Goal: Task Accomplishment & Management: Manage account settings

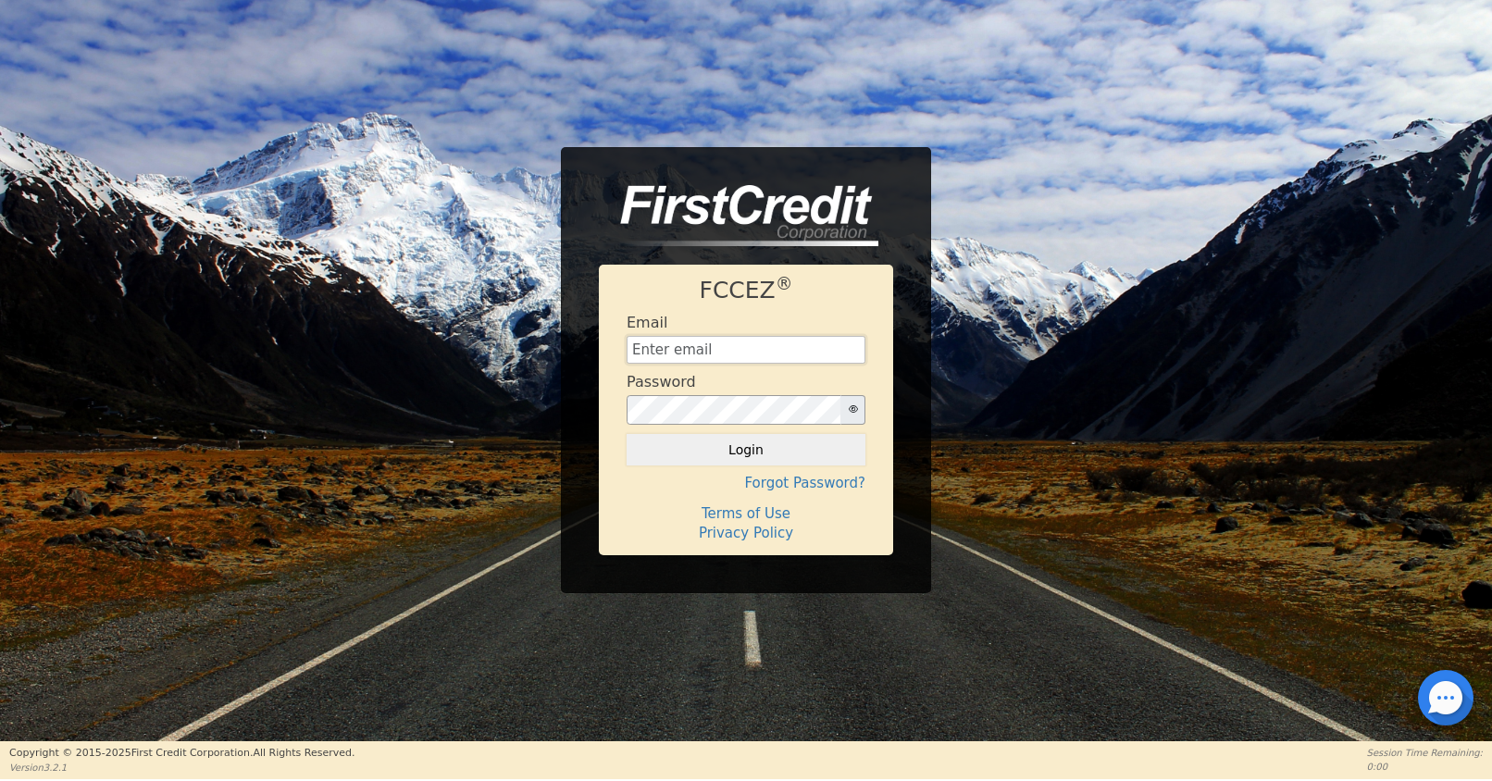
click at [719, 350] on input "text" at bounding box center [746, 350] width 239 height 28
type input "[EMAIL_ADDRESS][DOMAIN_NAME]"
click at [752, 451] on button "Login" at bounding box center [746, 449] width 239 height 31
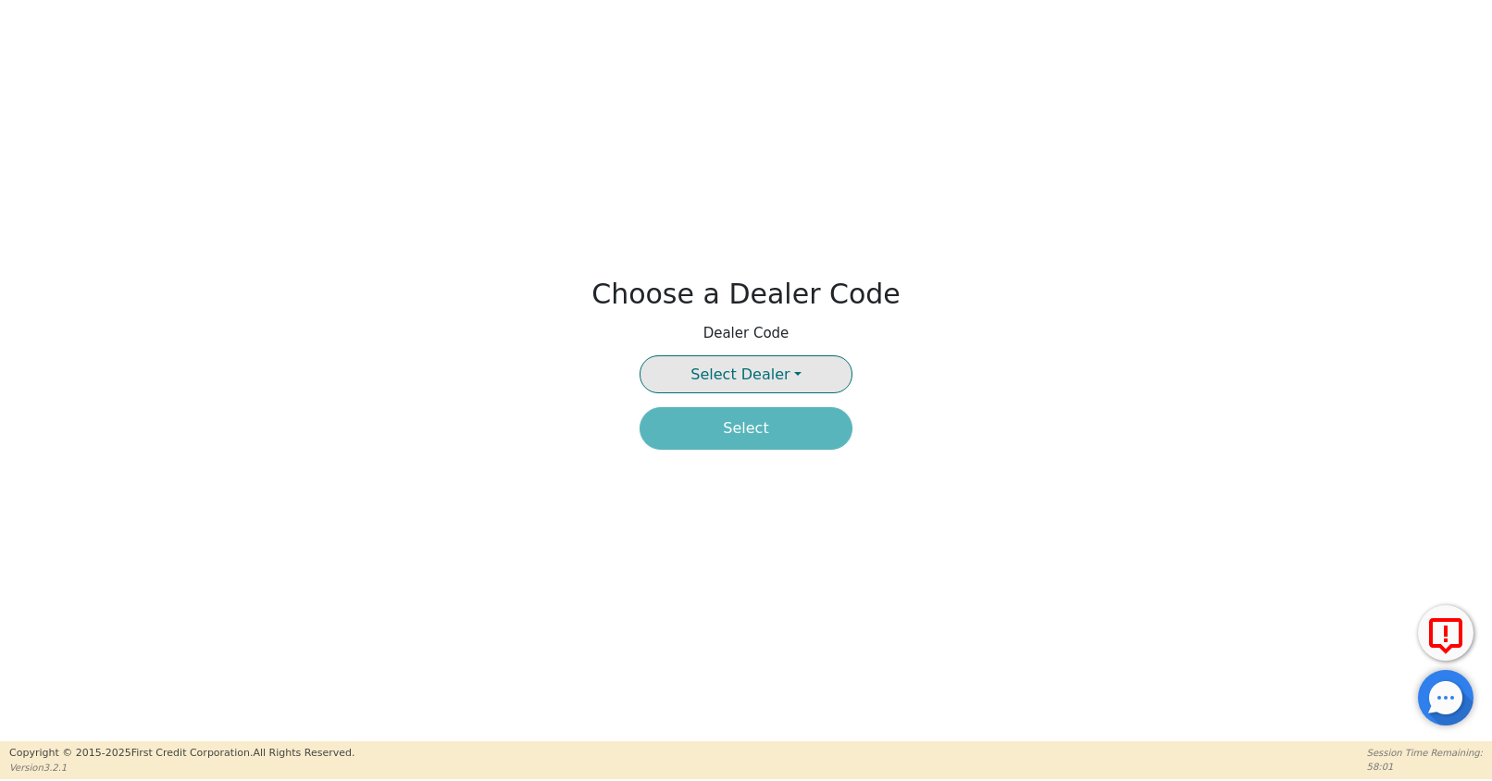
click at [764, 378] on span "Select Dealer" at bounding box center [739, 375] width 99 height 18
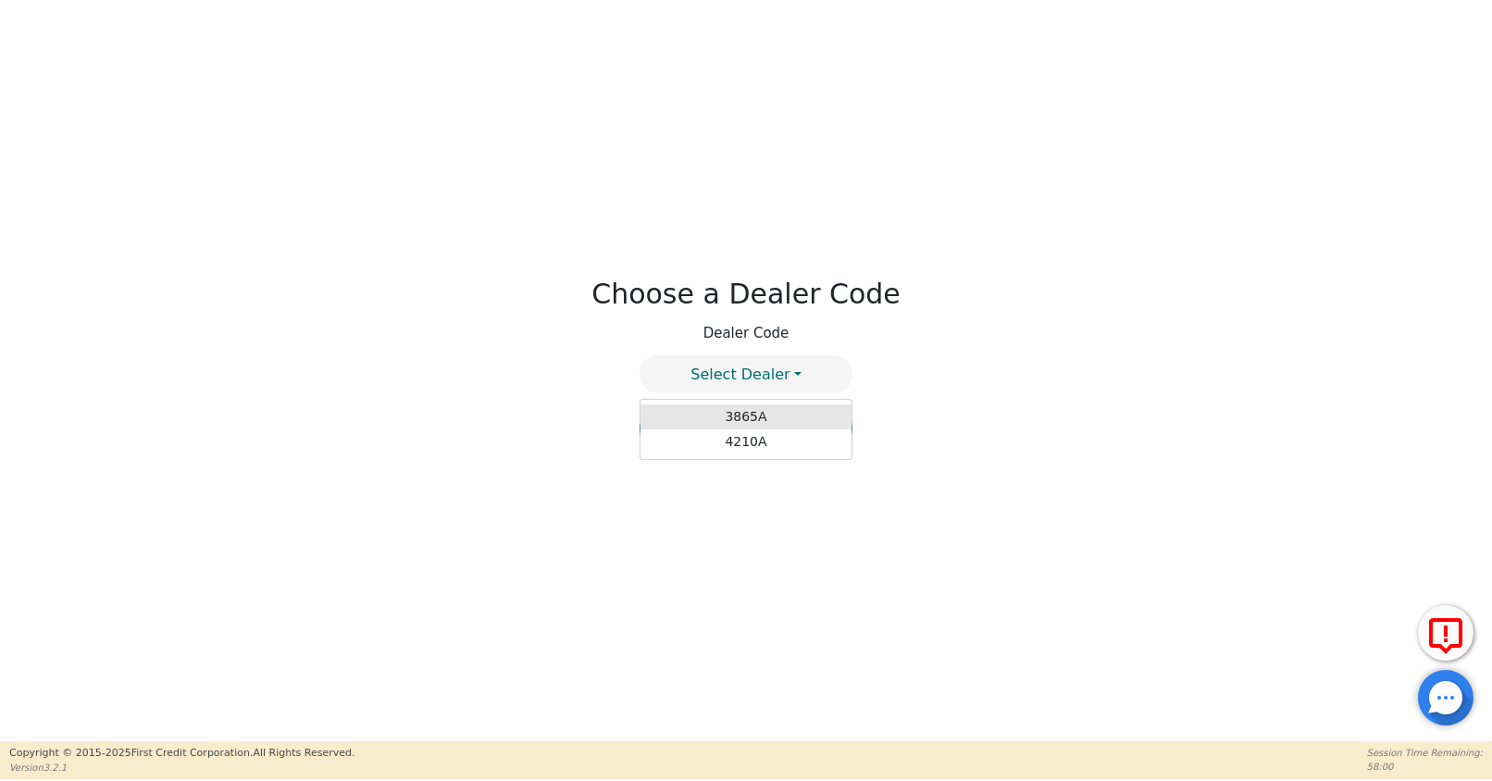
click at [743, 419] on link "3865A" at bounding box center [745, 416] width 211 height 25
click at [758, 431] on button "Select" at bounding box center [745, 428] width 213 height 43
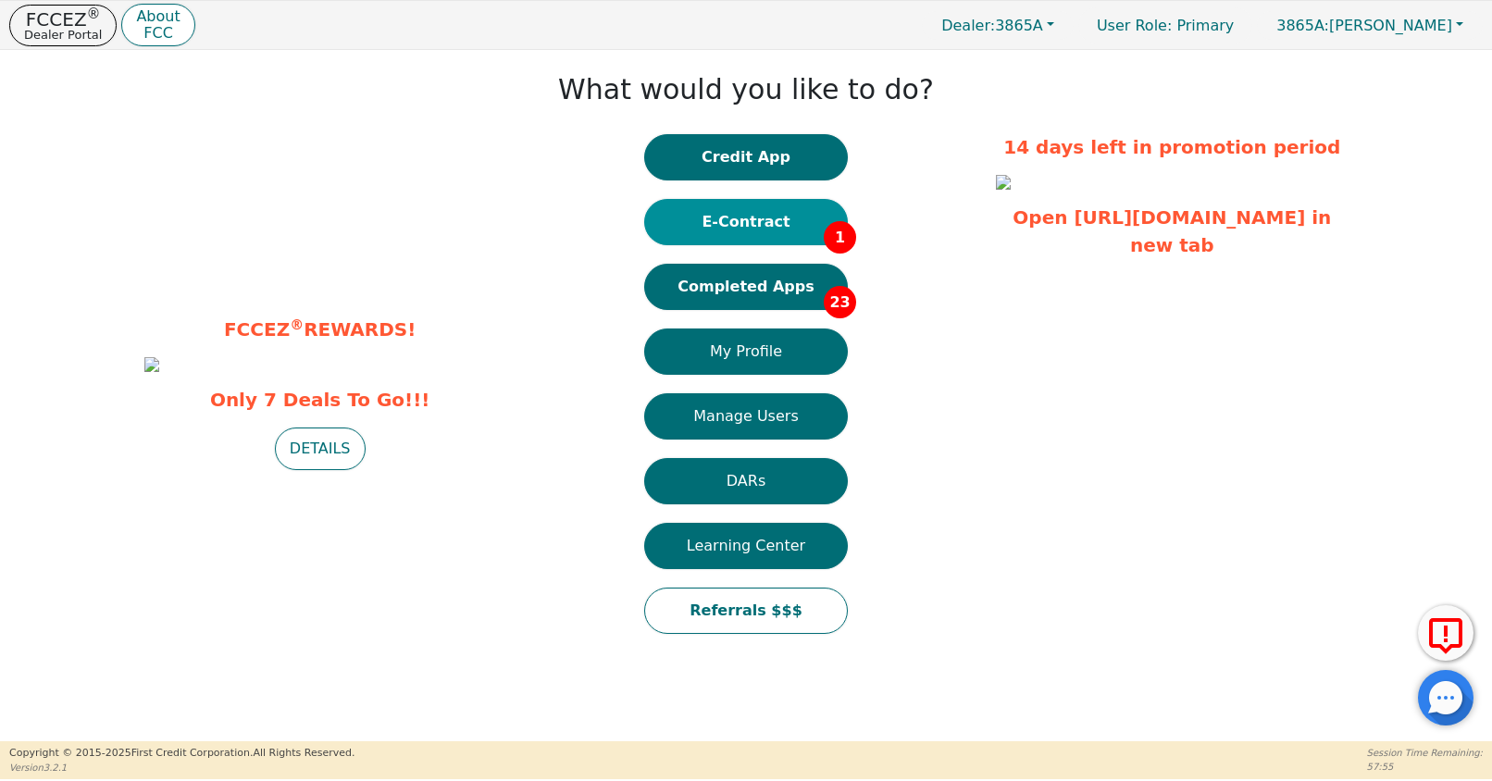
click at [730, 227] on button "E-Contract 1" at bounding box center [746, 222] width 204 height 46
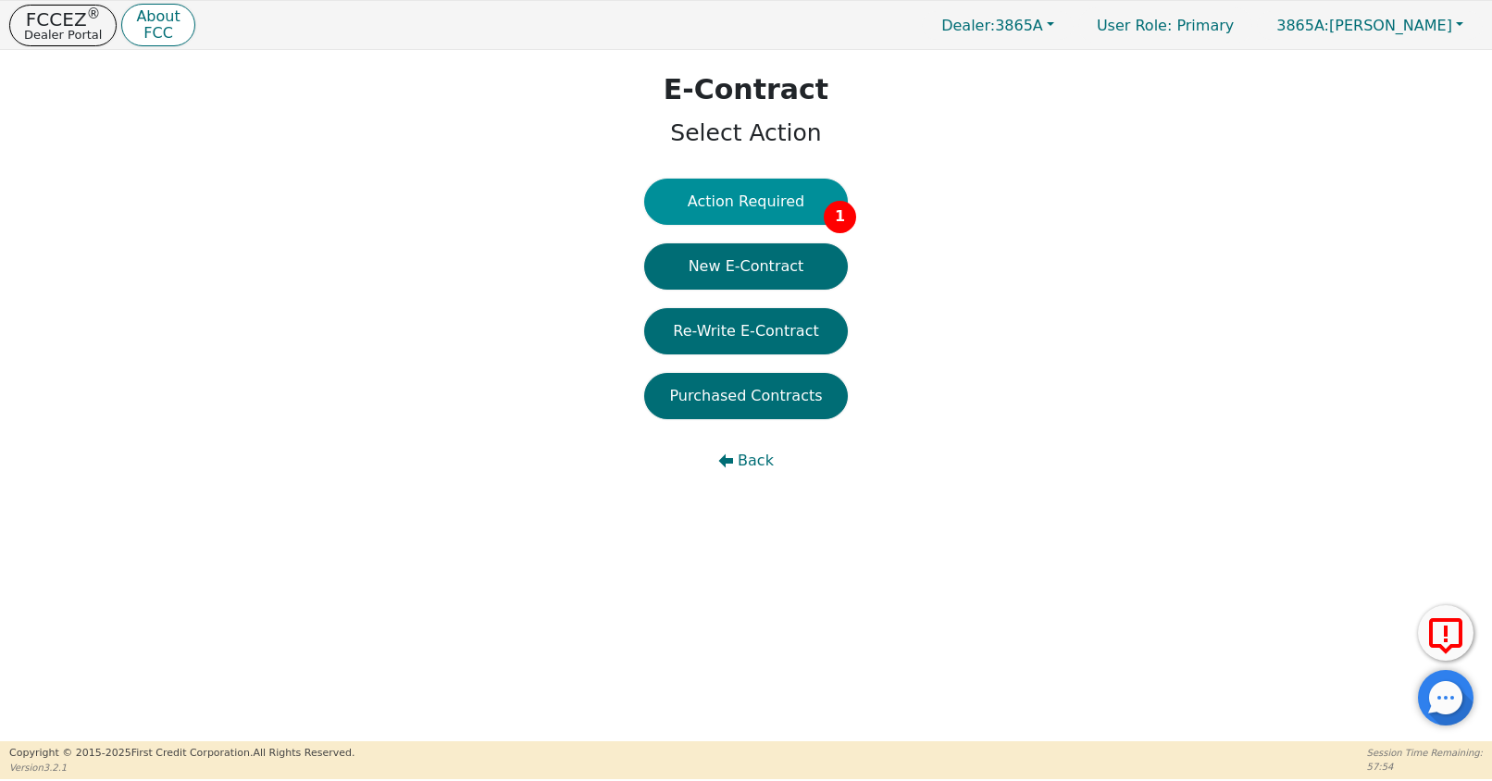
click at [743, 218] on button "Action Required 1" at bounding box center [746, 202] width 204 height 46
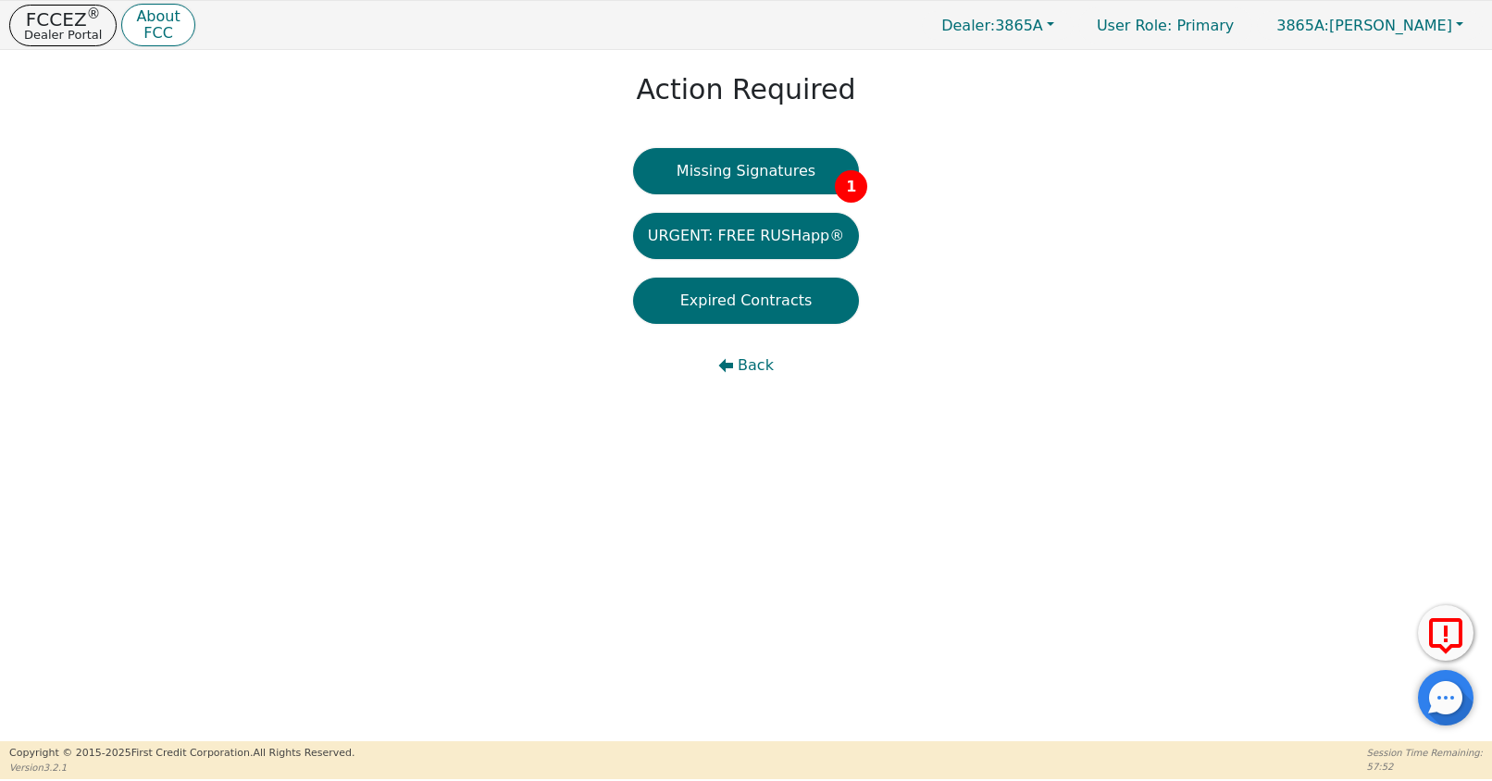
click at [749, 194] on div "Missing Signatures 1 URGENT: FREE RUSHapp® Expired Contracts Back" at bounding box center [746, 277] width 227 height 259
click at [751, 182] on button "Missing Signatures 1" at bounding box center [746, 171] width 227 height 46
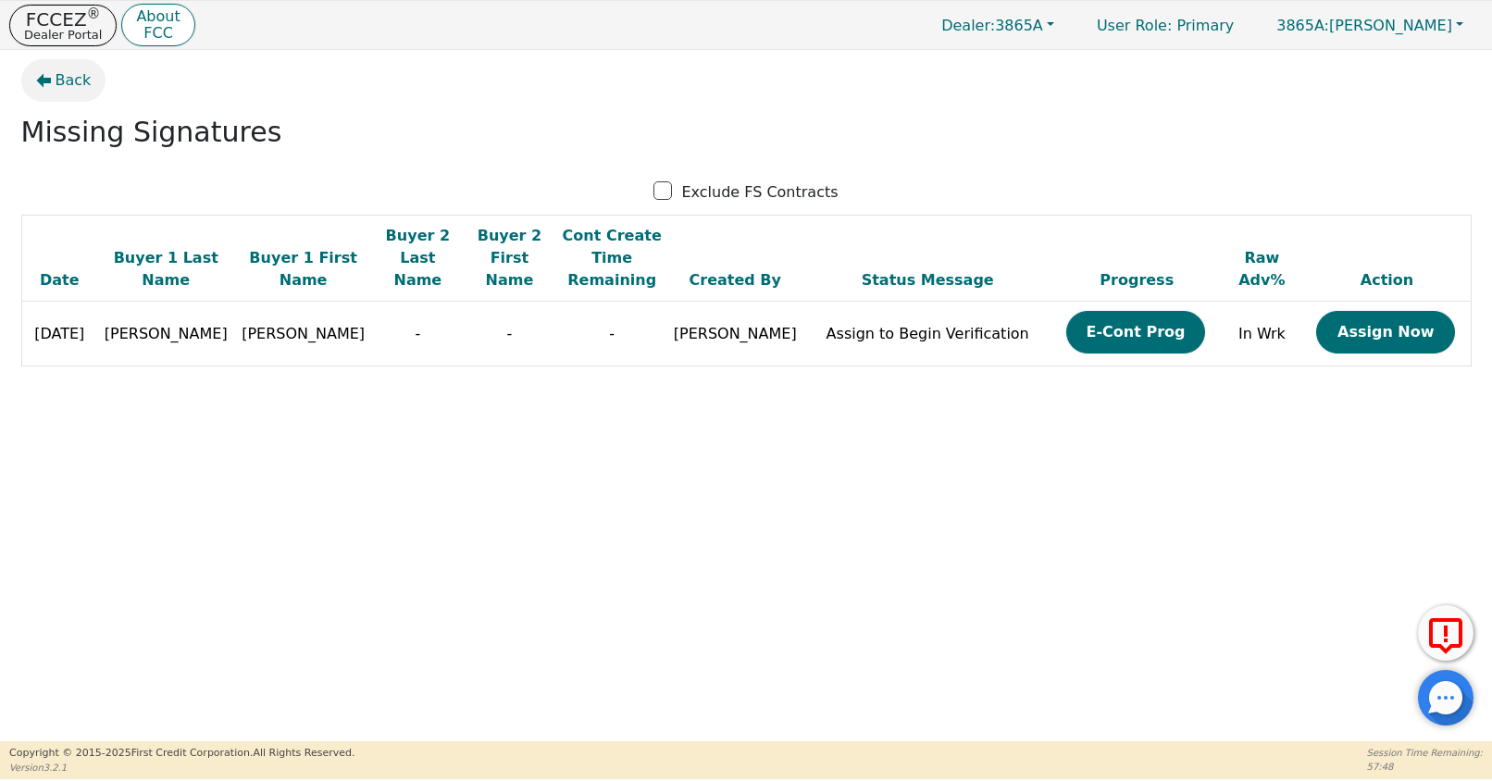
click at [53, 75] on button "Back" at bounding box center [63, 80] width 85 height 43
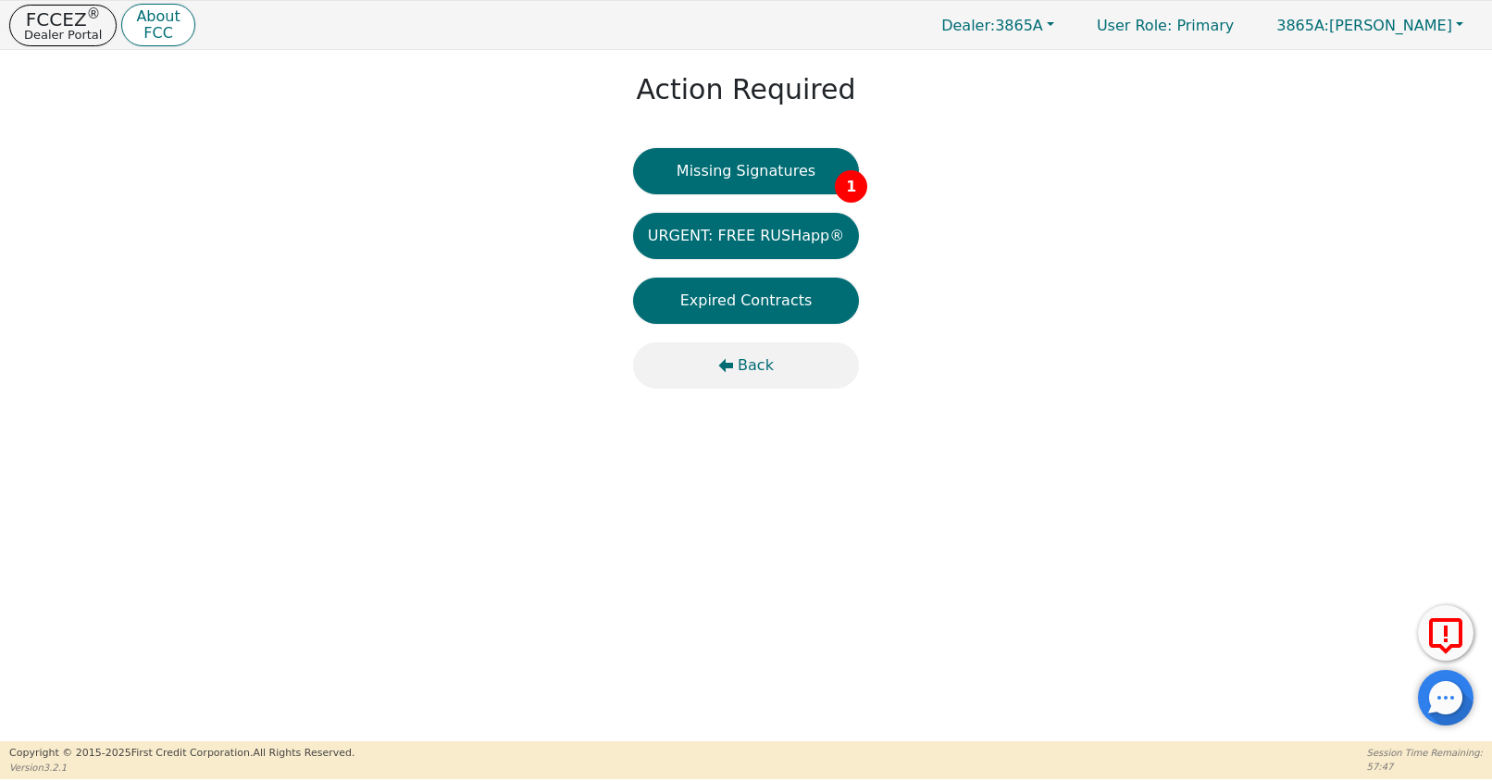
click at [748, 368] on span "Back" at bounding box center [756, 365] width 36 height 22
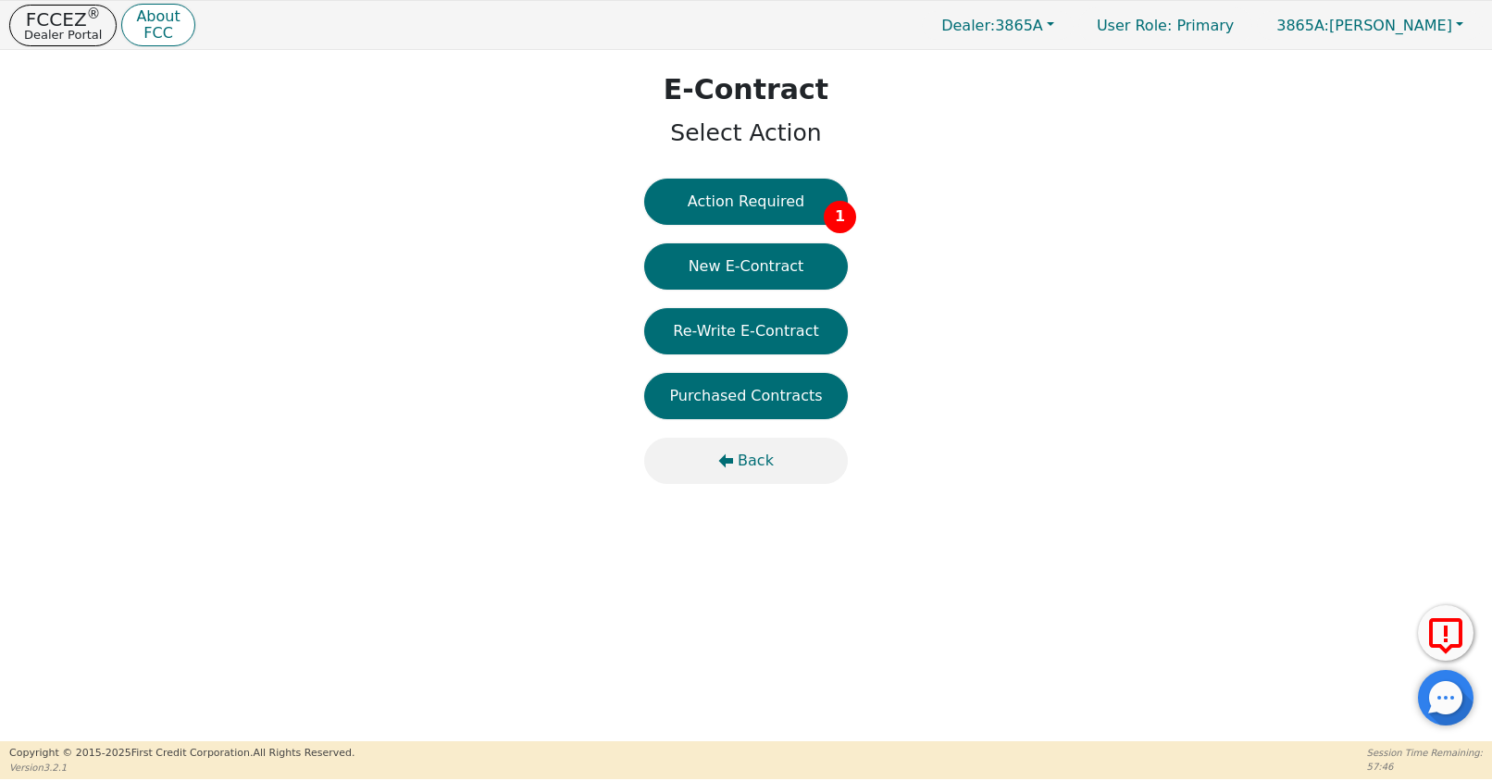
click at [752, 452] on span "Back" at bounding box center [756, 461] width 36 height 22
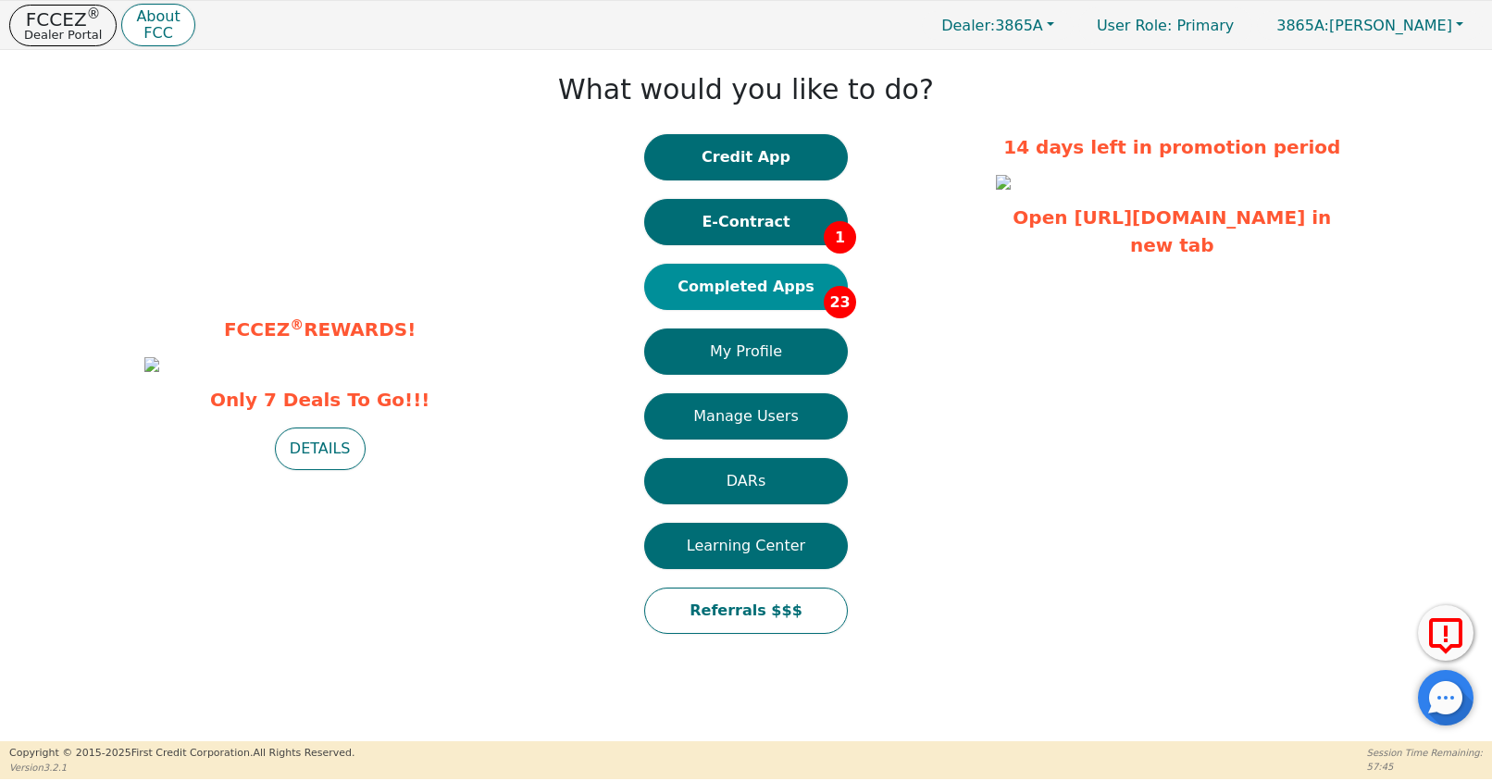
click at [780, 278] on button "Completed Apps 23" at bounding box center [746, 287] width 204 height 46
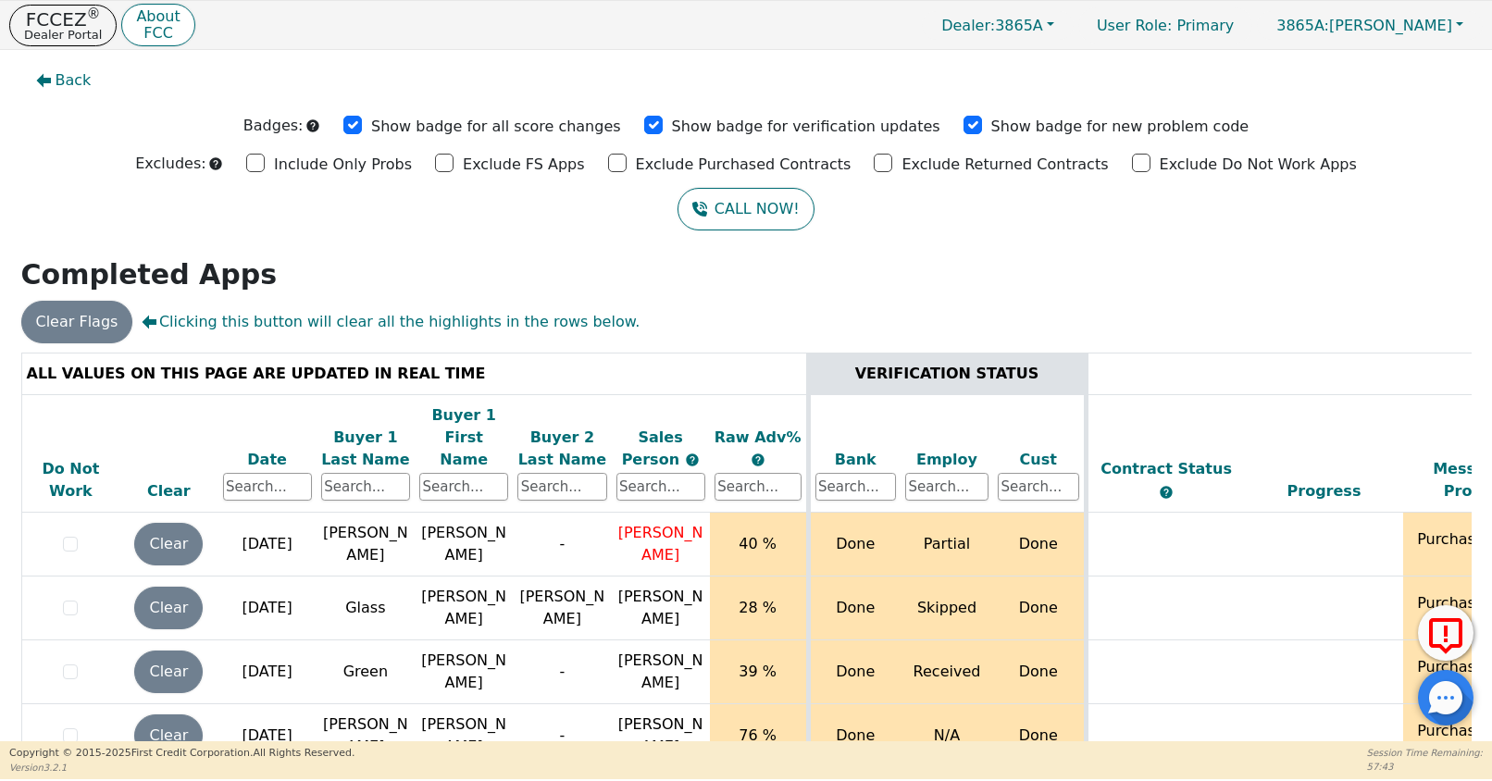
click at [269, 449] on div "Date" at bounding box center [267, 460] width 89 height 22
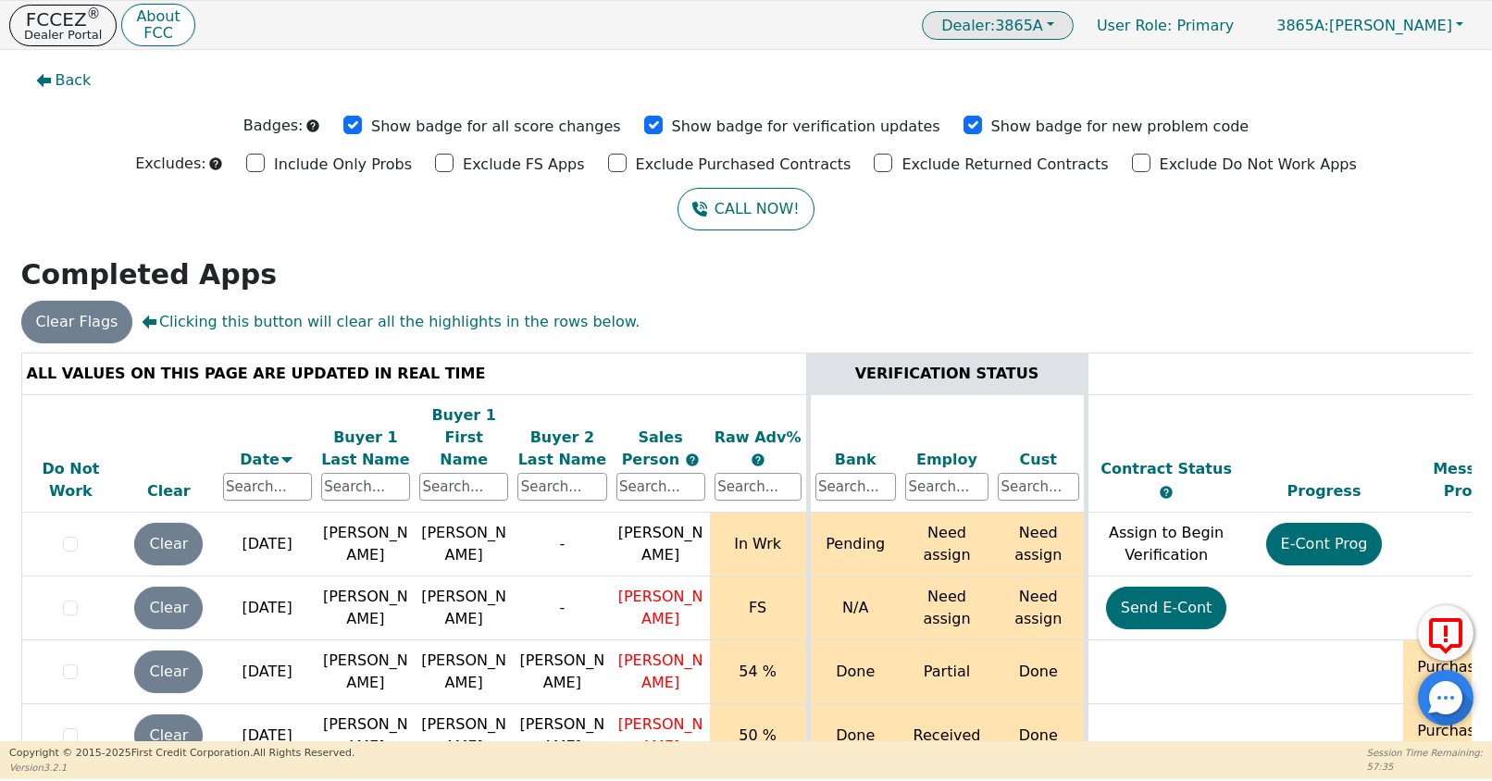
click at [1043, 25] on span "Dealer: 3865A" at bounding box center [992, 26] width 102 height 18
click at [1056, 101] on div "3865A 4210A" at bounding box center [999, 74] width 148 height 61
click at [1058, 95] on link "4210A" at bounding box center [999, 87] width 146 height 25
